Goal: Information Seeking & Learning: Learn about a topic

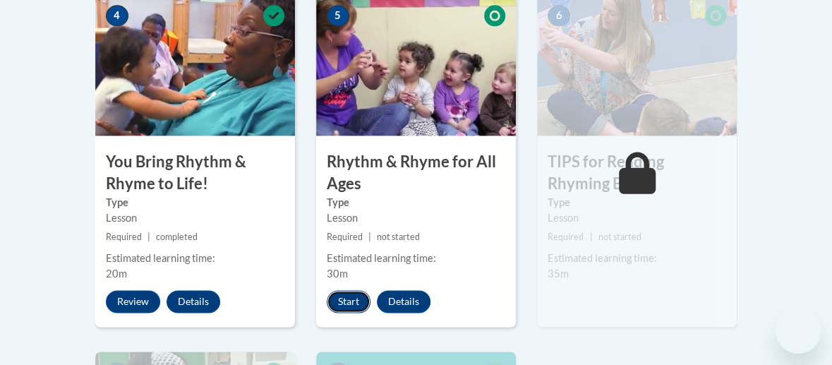
click at [346, 299] on button "Start" at bounding box center [349, 301] width 44 height 23
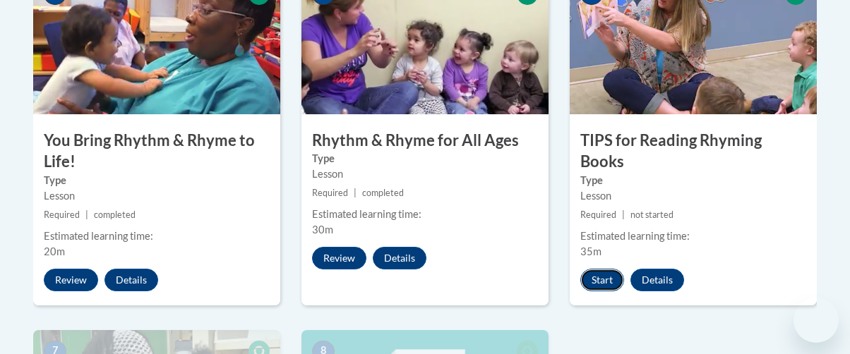
click at [591, 269] on button "Start" at bounding box center [602, 280] width 44 height 23
